Goal: Information Seeking & Learning: Learn about a topic

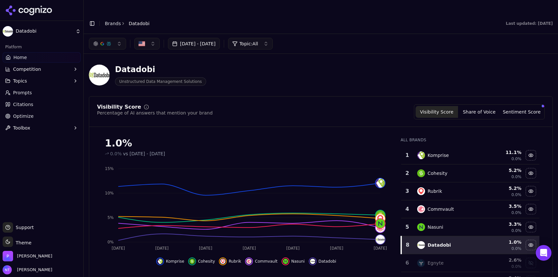
click at [90, 19] on button "Toggle Sidebar" at bounding box center [92, 23] width 9 height 9
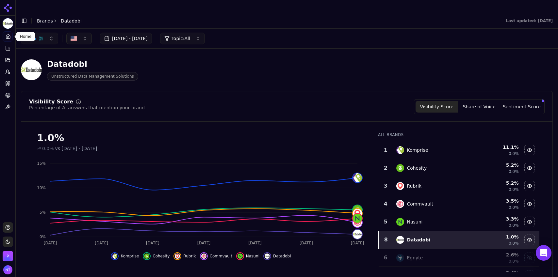
click at [8, 37] on icon at bounding box center [8, 38] width 1 height 2
click at [8, 39] on icon at bounding box center [8, 36] width 5 height 5
click at [8, 37] on icon at bounding box center [8, 36] width 5 height 5
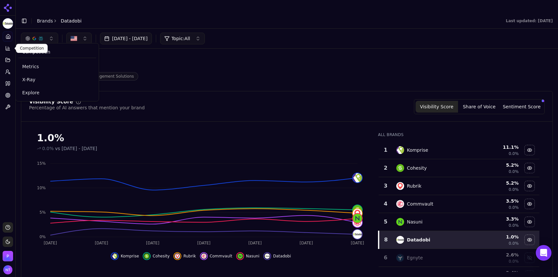
click at [8, 48] on icon at bounding box center [7, 48] width 5 height 5
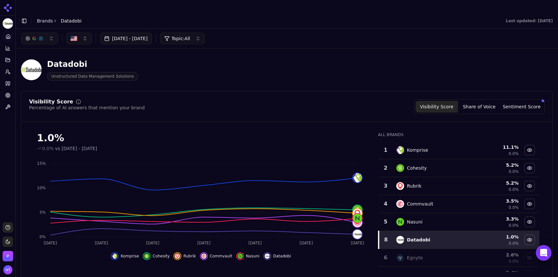
click at [172, 61] on div "Datadobi Unstructured Data Management Solutions" at bounding box center [167, 70] width 293 height 22
click at [319, 56] on div "Datadobi Unstructured Data Management Solutions" at bounding box center [287, 70] width 532 height 32
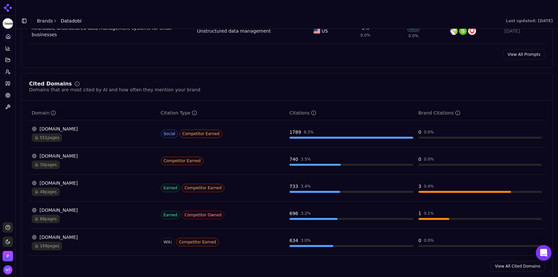
scroll to position [627, 0]
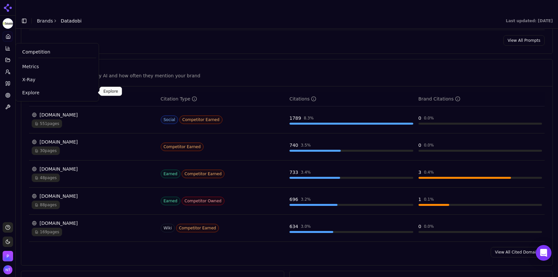
click at [36, 95] on span "Explore" at bounding box center [57, 93] width 70 height 7
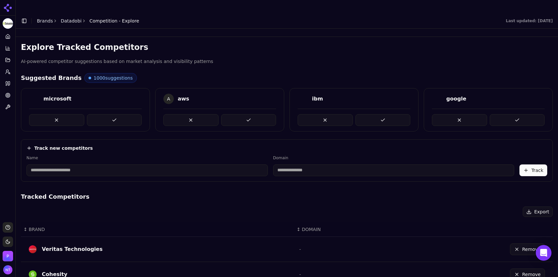
click at [164, 165] on input at bounding box center [146, 171] width 241 height 12
type input "**********"
click at [535, 165] on button "Track" at bounding box center [533, 171] width 28 height 12
click at [9, 37] on icon at bounding box center [7, 36] width 5 height 5
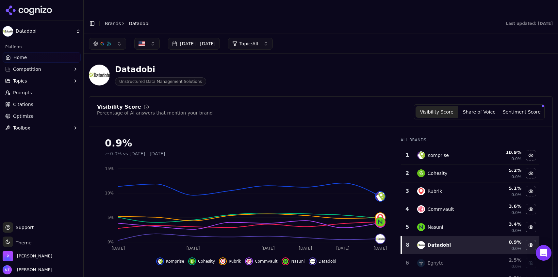
drag, startPoint x: 534, startPoint y: 171, endPoint x: 547, endPoint y: 175, distance: 13.4
click at [547, 175] on div "0.9% 0.0% vs Jul 06, 2025 - Aug 05, 2025 Aug 28 Aug 30 Sep 1 Sep 2 Sep 3 Sep 4 …" at bounding box center [320, 204] width 463 height 145
click at [320, 69] on div "Datadobi Unstructured Data Management Solutions" at bounding box center [235, 75] width 293 height 22
click at [90, 19] on button "Toggle Sidebar" at bounding box center [92, 23] width 9 height 9
click at [92, 19] on button "Toggle Sidebar" at bounding box center [92, 23] width 9 height 9
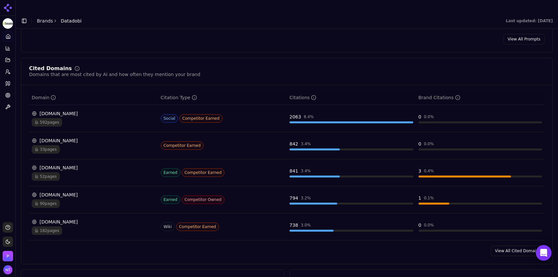
scroll to position [630, 0]
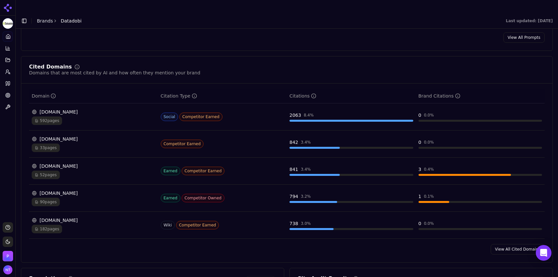
click at [104, 198] on div "90 pages" at bounding box center [94, 202] width 124 height 8
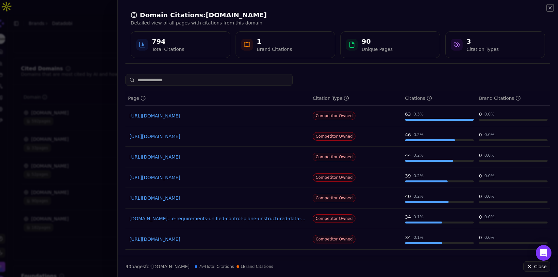
click at [549, 6] on icon "button" at bounding box center [549, 7] width 5 height 5
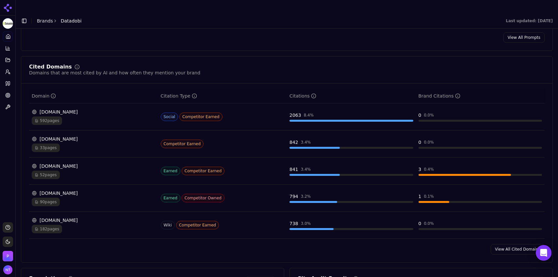
click at [506, 244] on link "View All Cited Domains" at bounding box center [518, 249] width 54 height 10
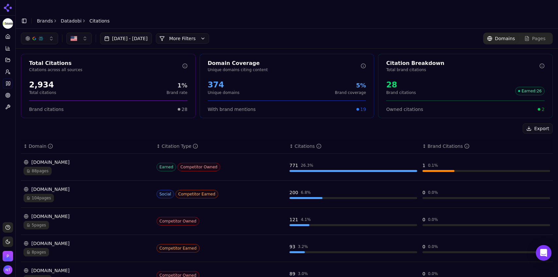
click at [201, 33] on button "More Filters" at bounding box center [182, 38] width 53 height 10
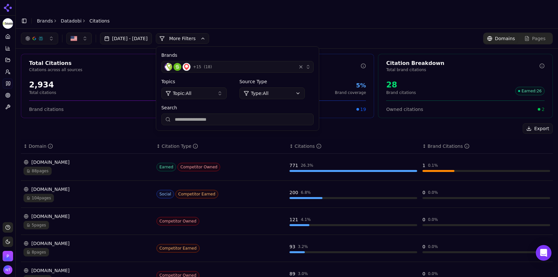
click at [262, 59] on div "Brands + 15 ( 18 ) Topics Topic: All Source Type Type: All Search" at bounding box center [237, 89] width 163 height 84
click at [261, 63] on div "+ 15 ( 18 )" at bounding box center [228, 67] width 129 height 8
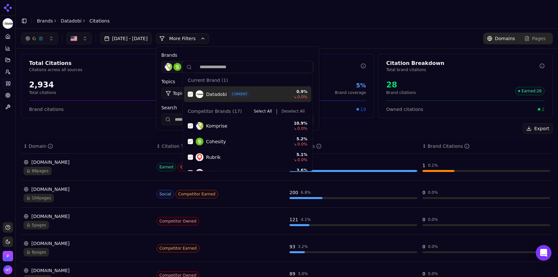
click at [288, 112] on button "Deselect All" at bounding box center [293, 111] width 28 height 8
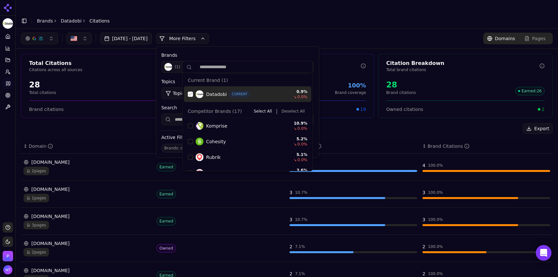
click at [192, 97] on div "Datadobi CURRENT 0.9 % ↘ 0.0 %" at bounding box center [247, 95] width 127 height 16
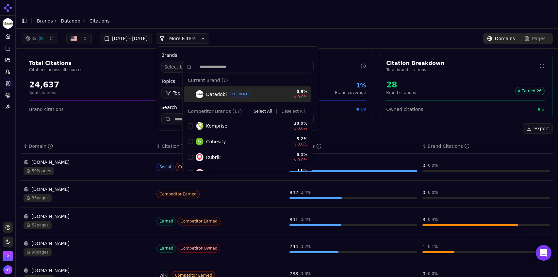
click at [249, 47] on div "Brands Select brands... Topics Topic: All Source Type Type: All Search" at bounding box center [237, 89] width 163 height 84
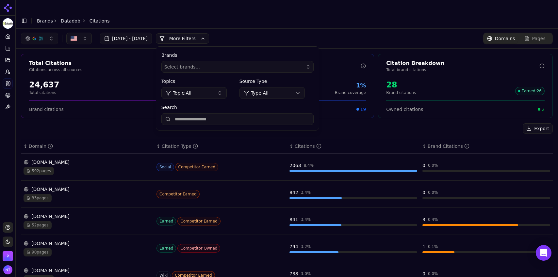
click at [319, 47] on div "Brands Select brands... Topics Topic: All Source Type Type: All Search" at bounding box center [237, 89] width 163 height 84
click at [209, 33] on button "More Filters" at bounding box center [182, 38] width 53 height 10
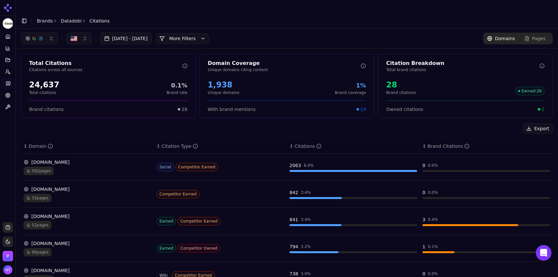
click at [261, 33] on div "[DATE] - [DATE] More More Filters Domains Pages" at bounding box center [287, 39] width 532 height 12
click at [200, 33] on button "More Filters" at bounding box center [182, 38] width 53 height 10
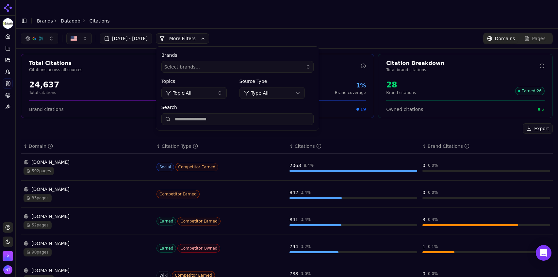
click at [229, 113] on input "Search" at bounding box center [237, 119] width 152 height 12
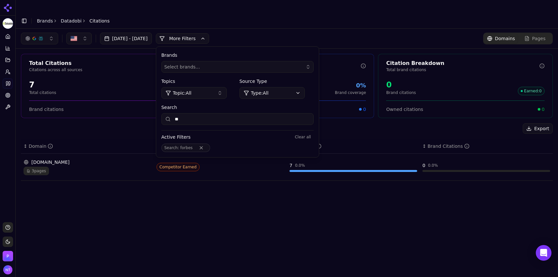
type input "*"
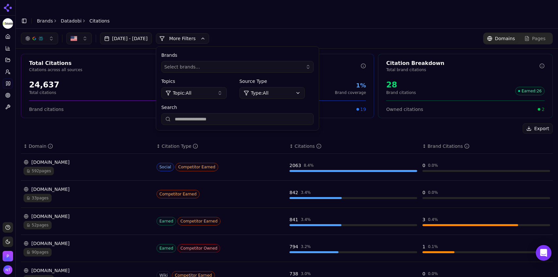
click at [209, 33] on button "More Filters" at bounding box center [182, 38] width 53 height 10
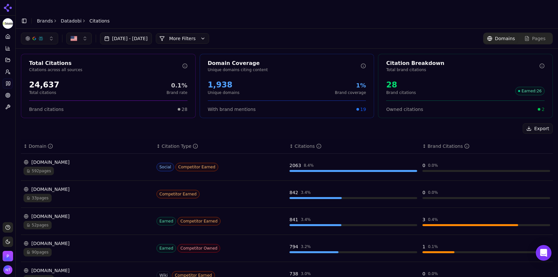
click at [209, 33] on button "More Filters" at bounding box center [182, 38] width 53 height 10
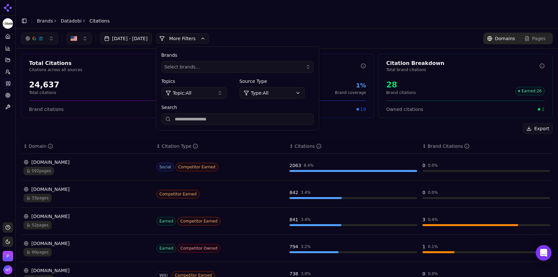
click at [209, 113] on input "Search" at bounding box center [237, 119] width 152 height 12
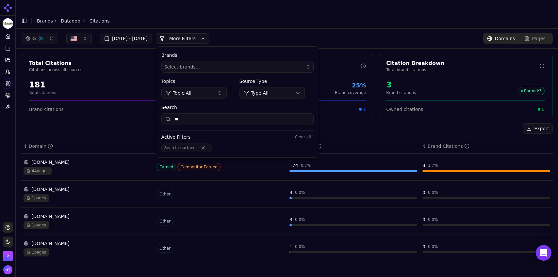
type input "*"
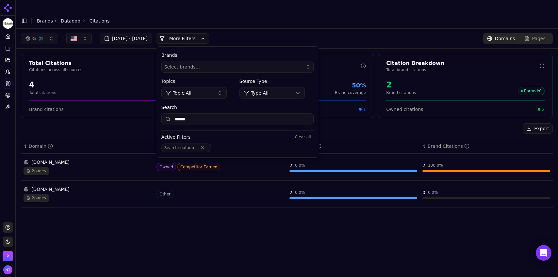
type input "******"
click at [207, 113] on input "******" at bounding box center [237, 119] width 152 height 12
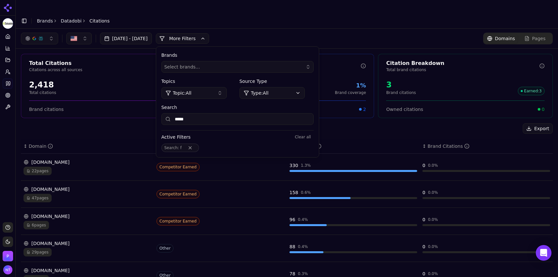
type input "******"
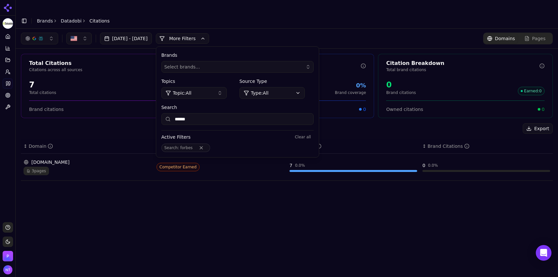
click at [204, 113] on input "******" at bounding box center [237, 119] width 152 height 12
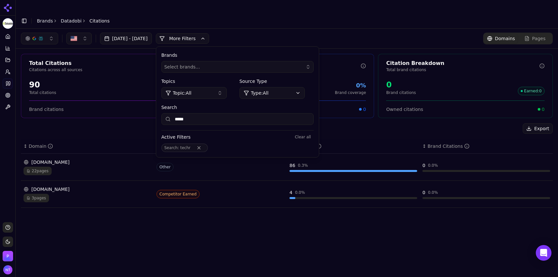
type input "****"
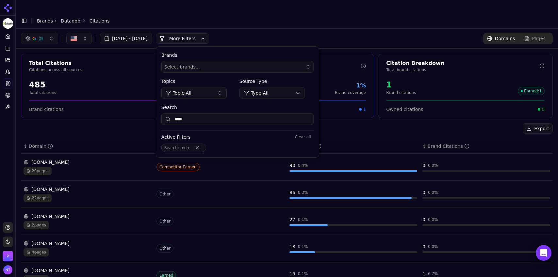
drag, startPoint x: 223, startPoint y: 109, endPoint x: 190, endPoint y: 105, distance: 32.9
click at [190, 113] on div "****" at bounding box center [237, 119] width 152 height 12
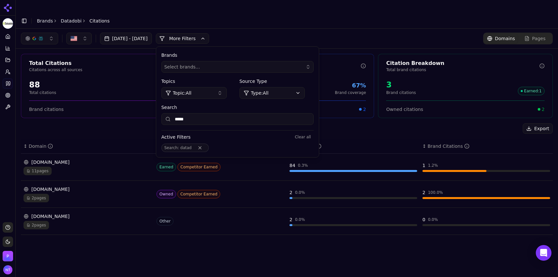
type input "*****"
click at [125, 186] on div "[DOMAIN_NAME]" at bounding box center [88, 189] width 128 height 7
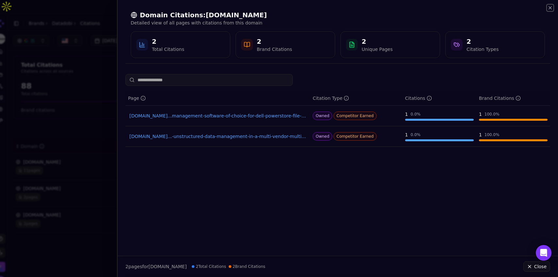
click at [551, 7] on icon "button" at bounding box center [549, 7] width 5 height 5
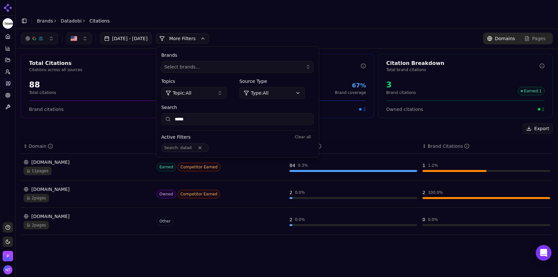
click at [70, 18] on link "Datadobi" at bounding box center [71, 21] width 21 height 7
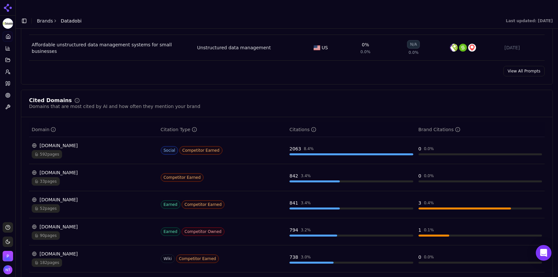
scroll to position [623, 0]
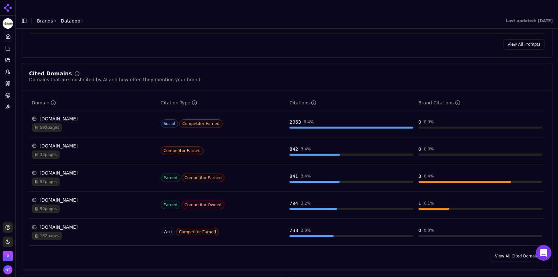
click at [91, 197] on div "[DOMAIN_NAME] 90 pages" at bounding box center [94, 205] width 124 height 16
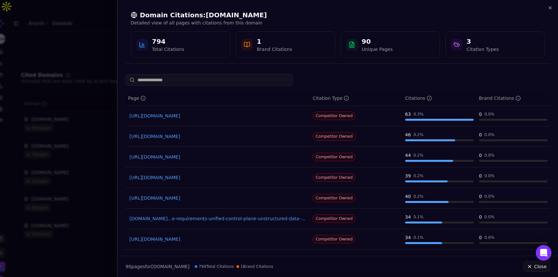
click at [225, 180] on link "[URL][DOMAIN_NAME]" at bounding box center [217, 177] width 177 height 7
